Goal: Navigation & Orientation: Find specific page/section

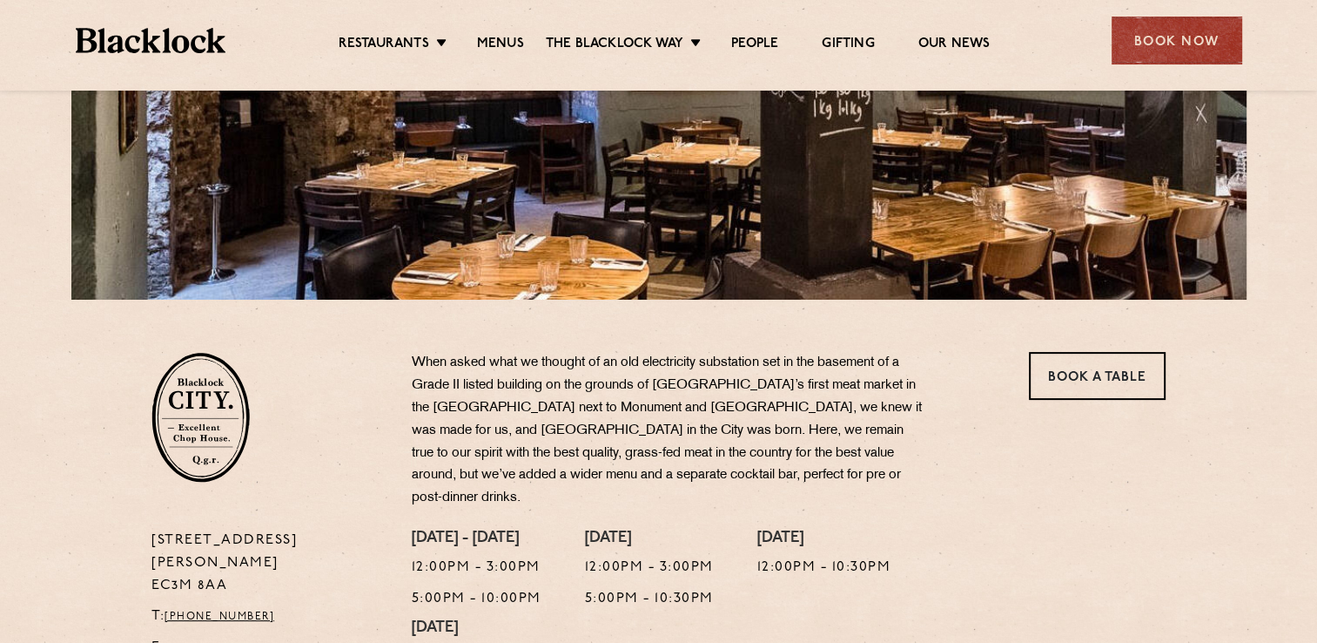
scroll to position [348, 0]
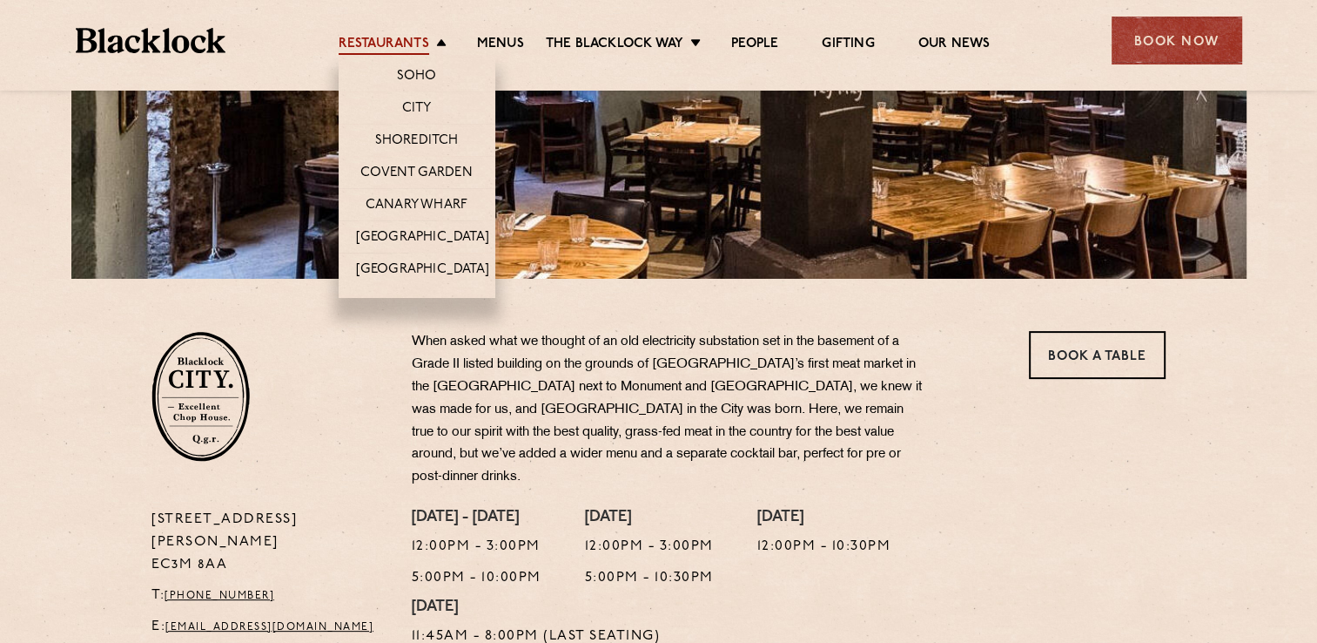
click at [428, 40] on link "Restaurants" at bounding box center [384, 45] width 91 height 19
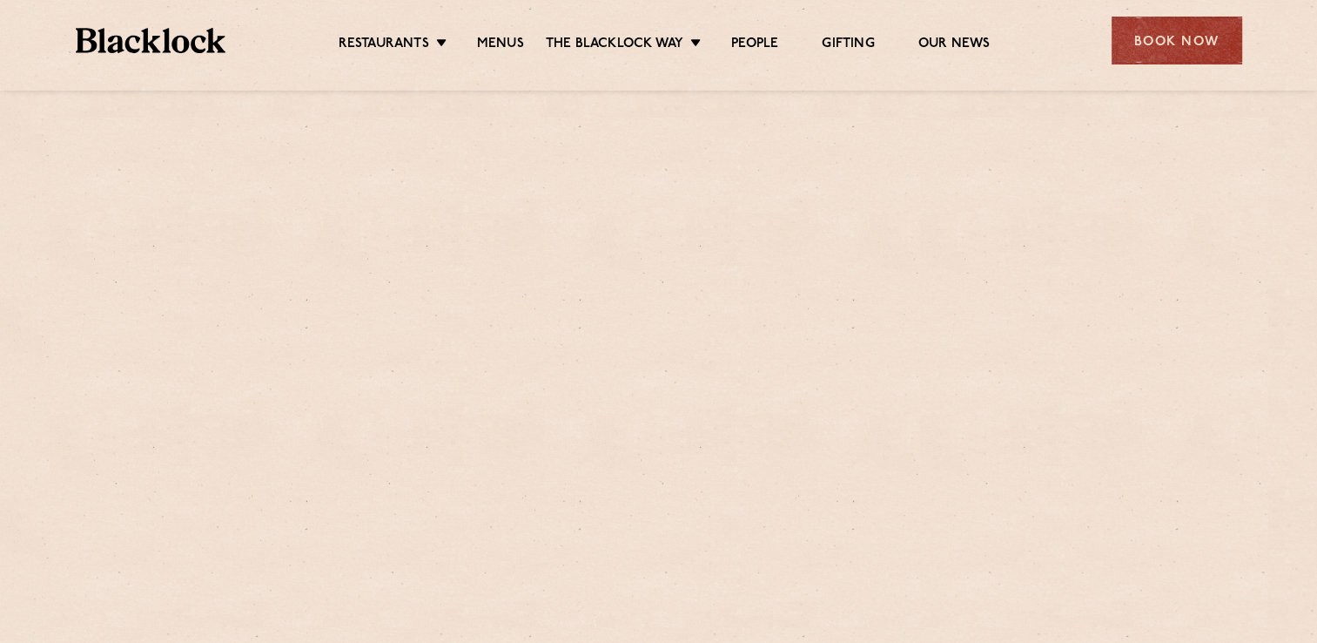
click at [475, 50] on li "Menus" at bounding box center [500, 45] width 91 height 19
click at [499, 42] on link "Menus" at bounding box center [500, 45] width 47 height 19
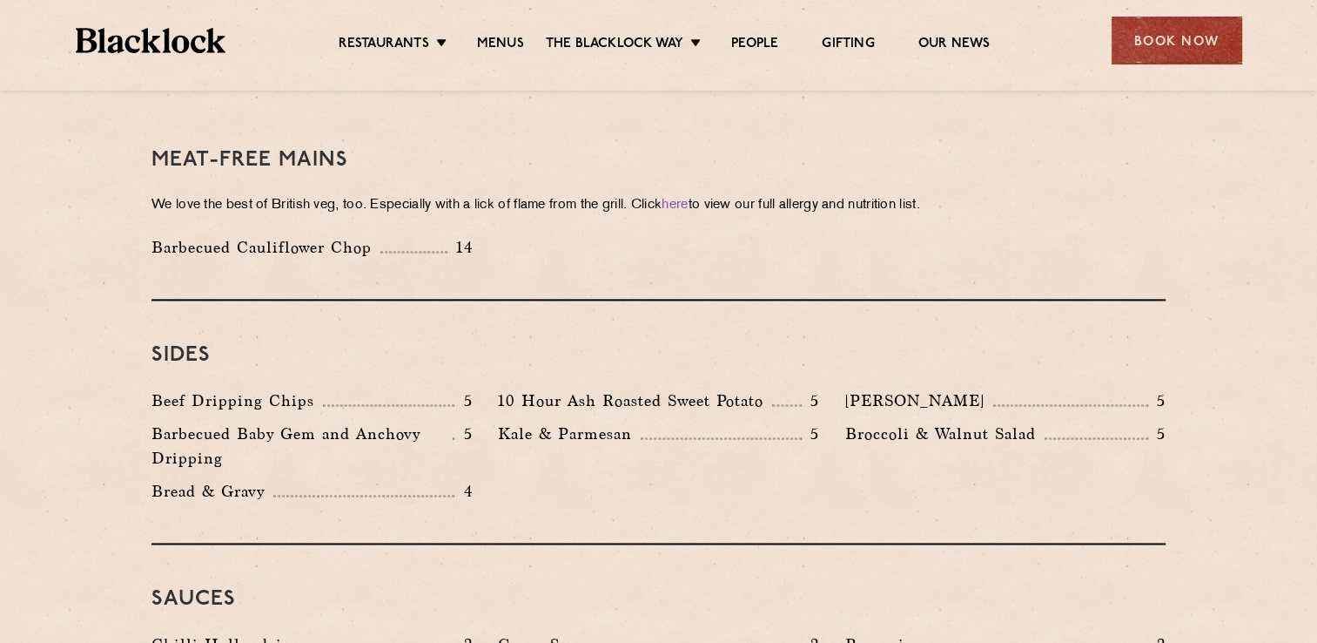
scroll to position [2525, 0]
